Goal: Information Seeking & Learning: Learn about a topic

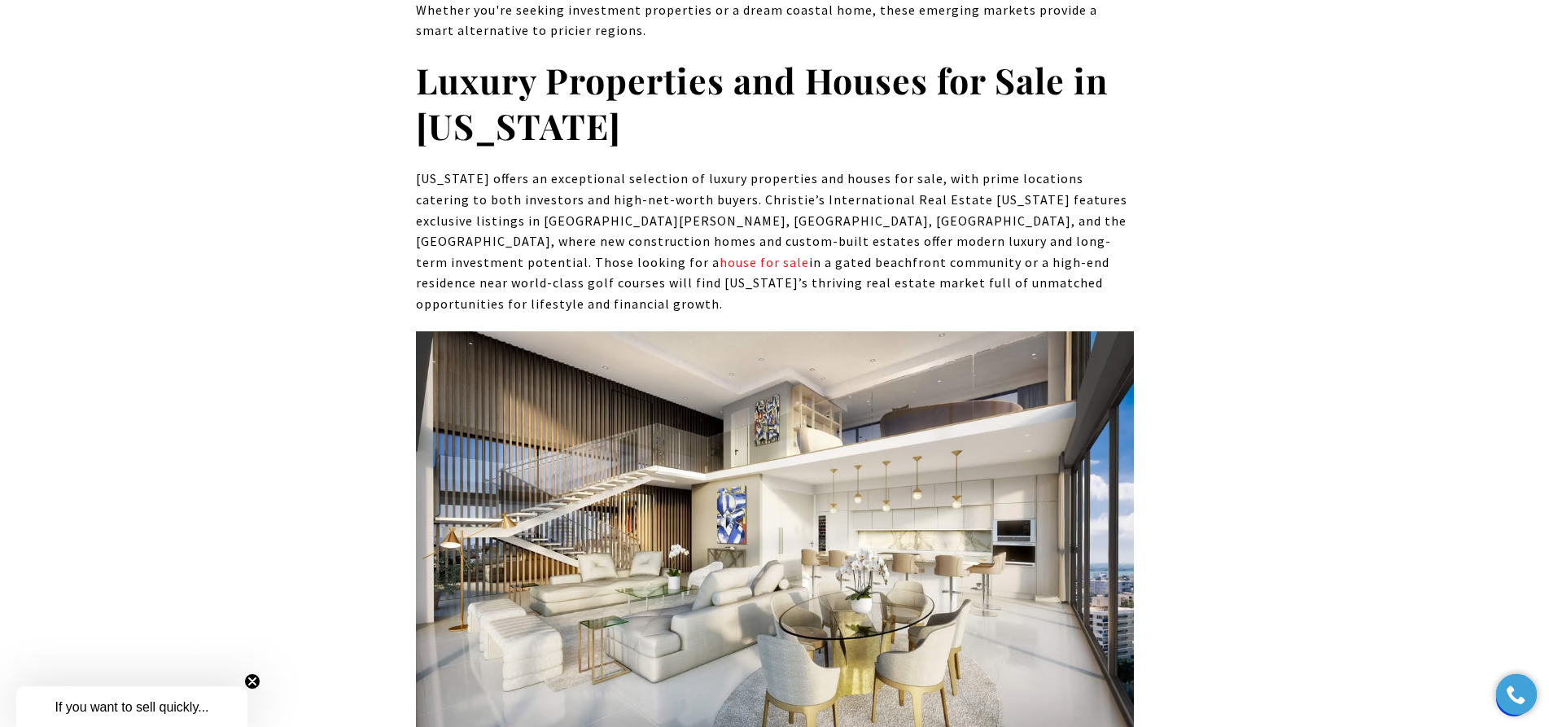
scroll to position [7895, 0]
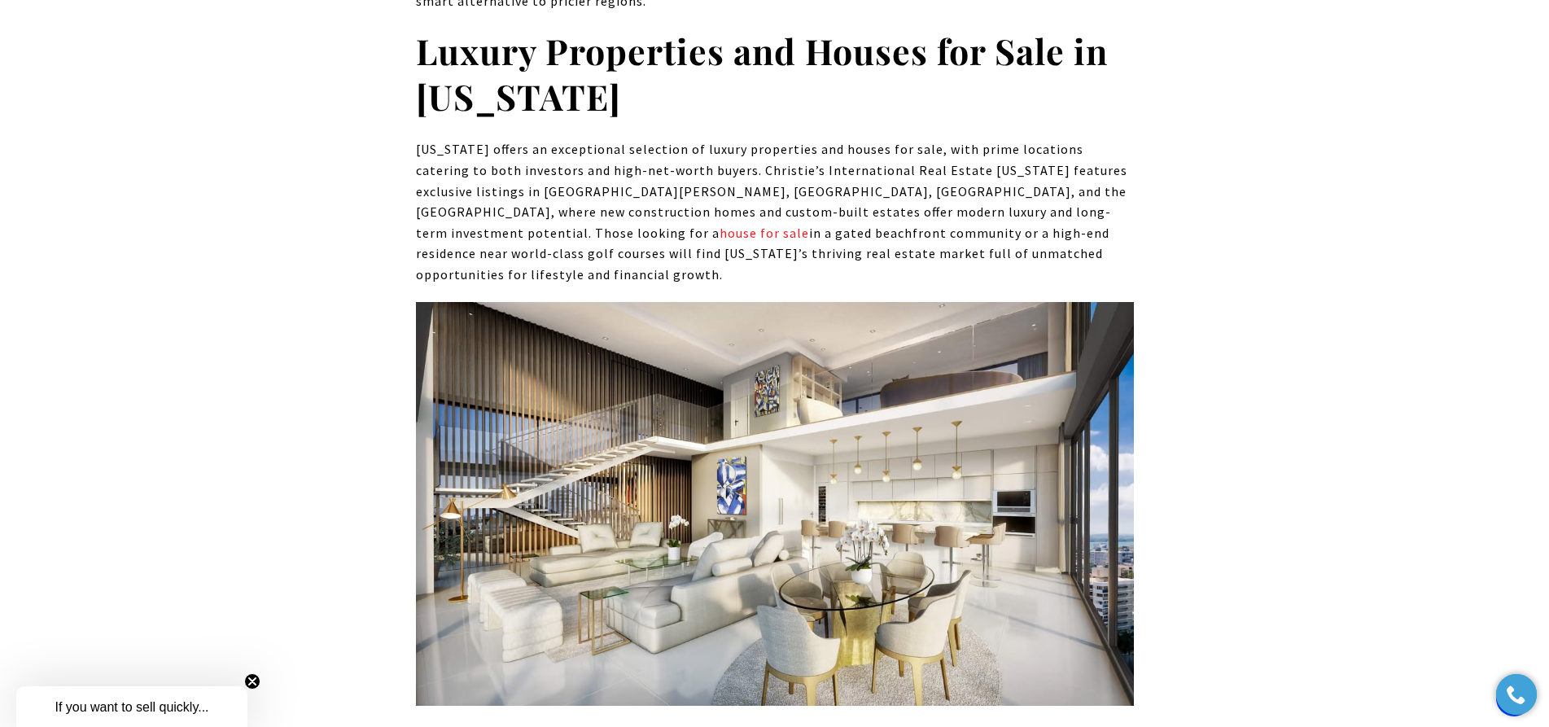
click at [462, 723] on link "CW Tower" at bounding box center [461, 734] width 90 height 23
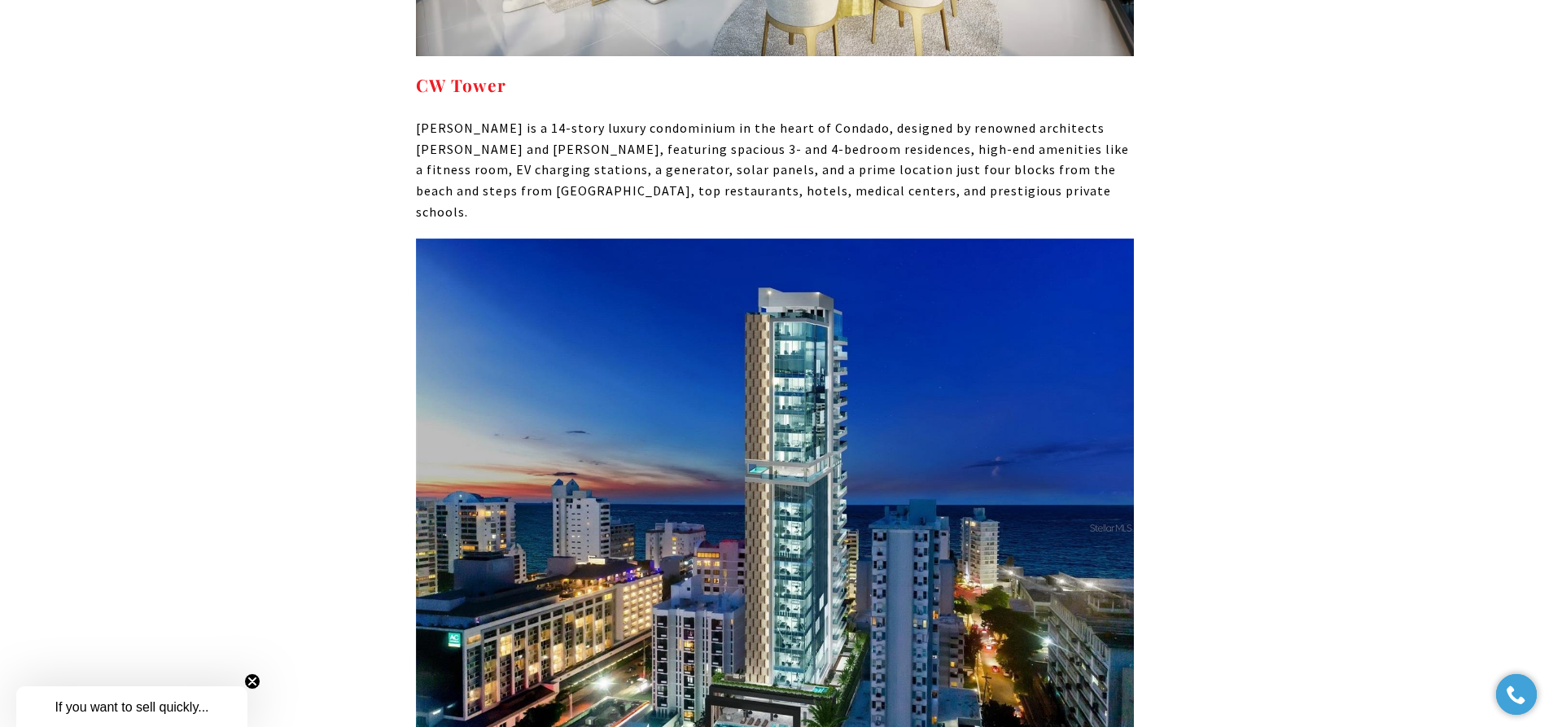
scroll to position [8546, 0]
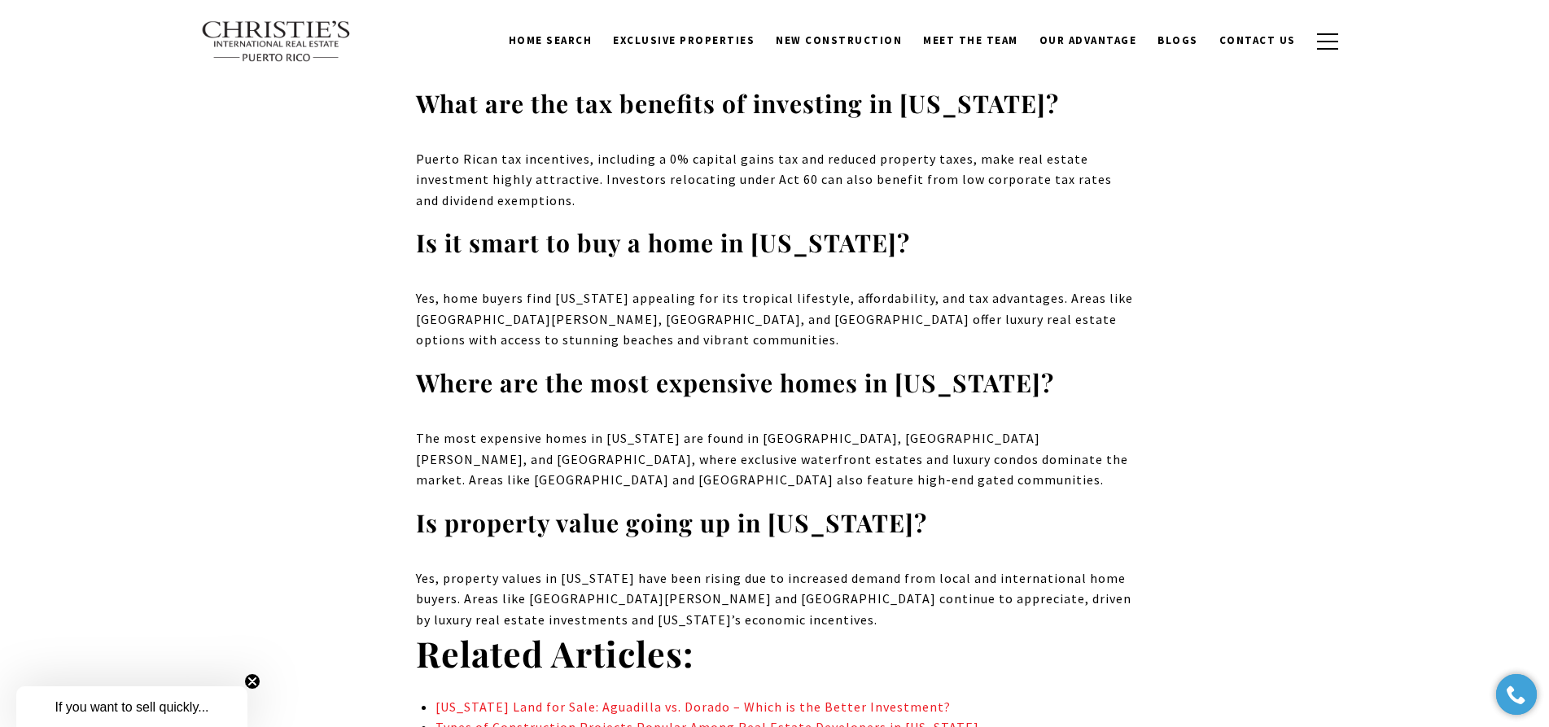
scroll to position [10174, 0]
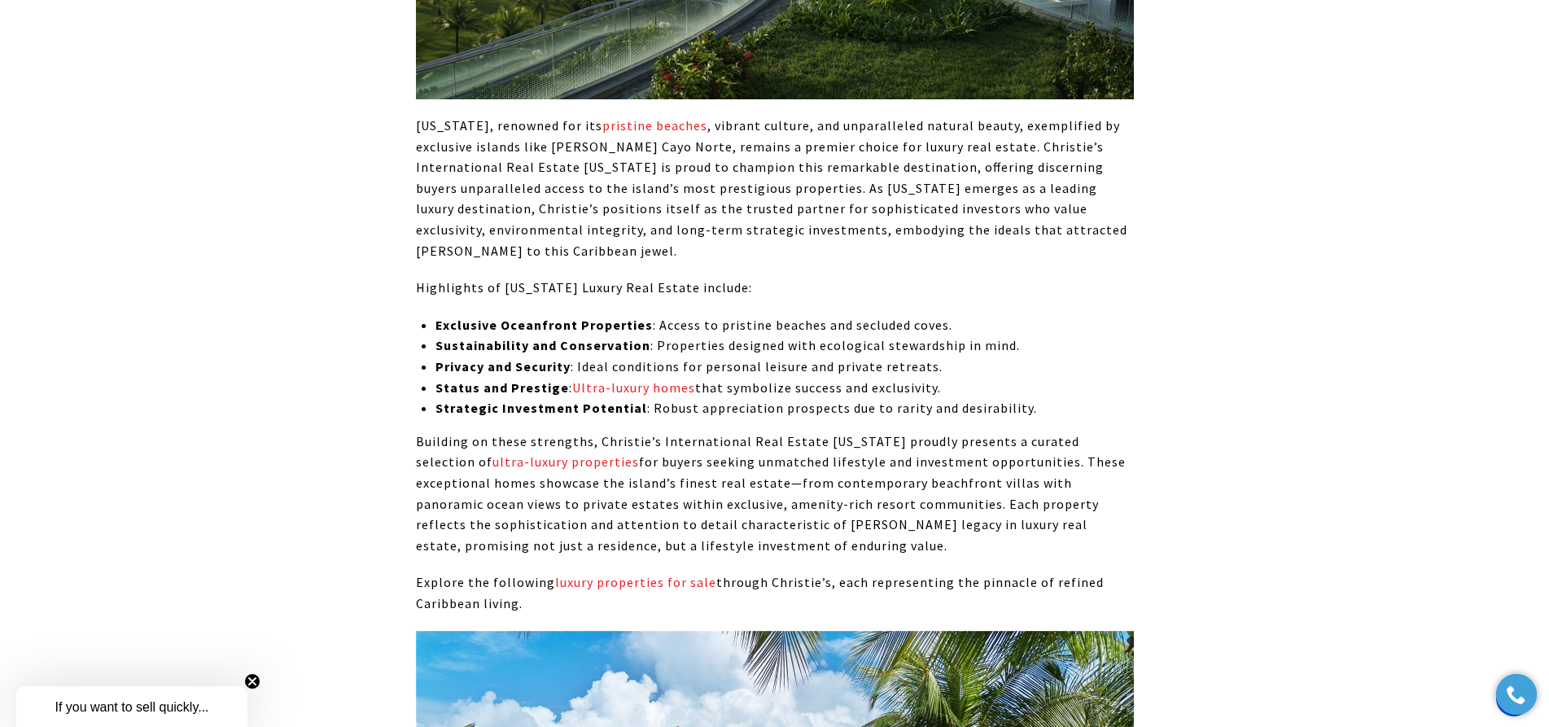
scroll to position [8465, 0]
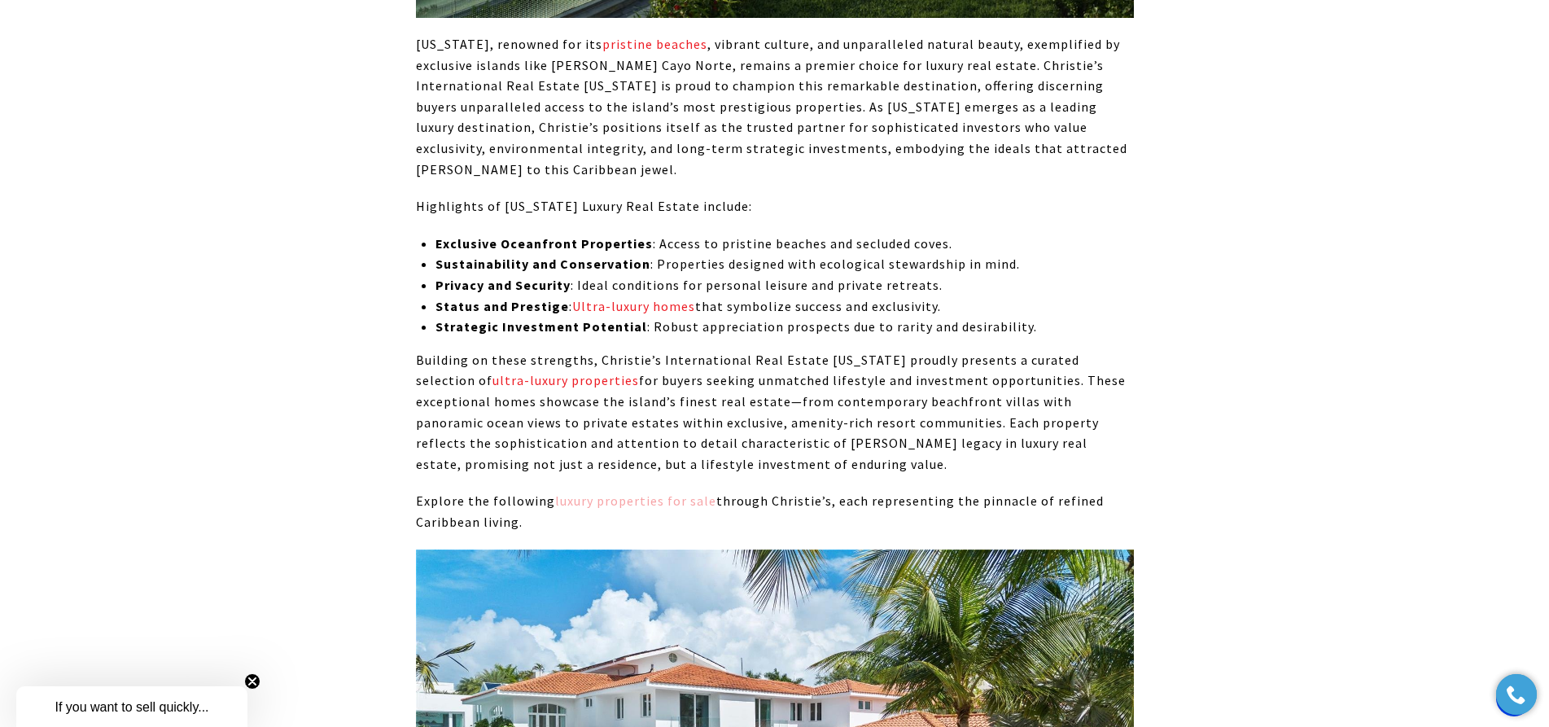
click at [663, 492] on link "luxury properties for sale" at bounding box center [635, 500] width 161 height 16
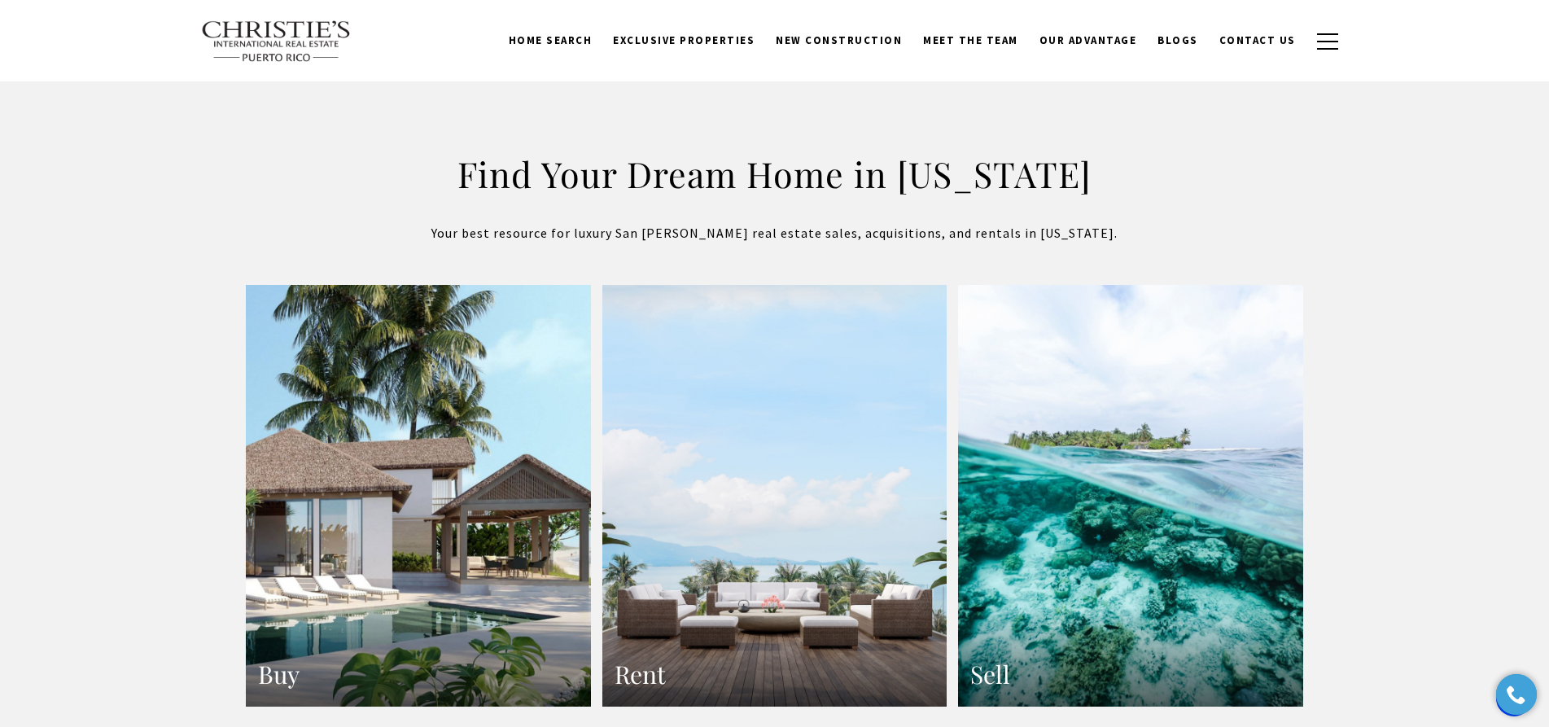
scroll to position [2418, 0]
